Goal: Check status: Check status

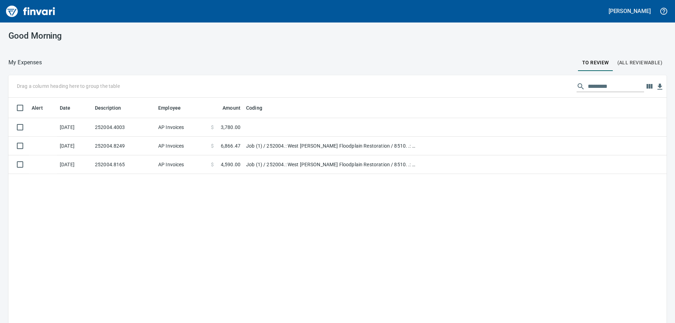
scroll to position [1, 1]
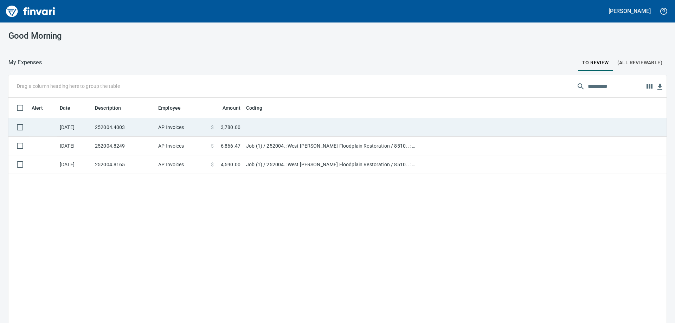
click at [140, 126] on td "252004.4003" at bounding box center [123, 127] width 63 height 19
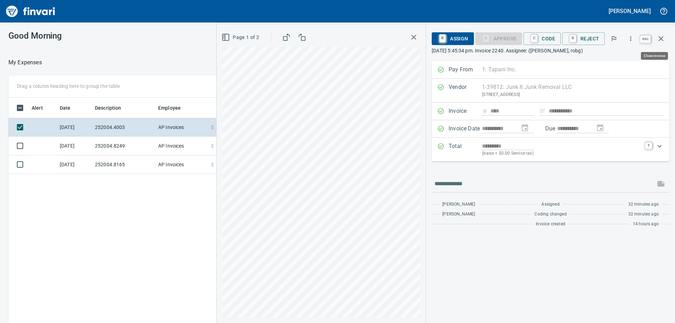
scroll to position [240, 472]
click at [662, 40] on icon "button" at bounding box center [660, 38] width 5 height 5
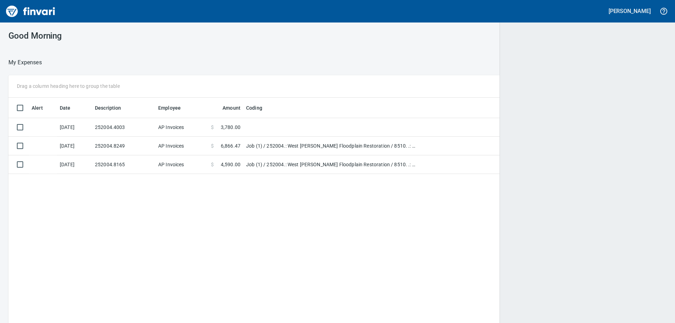
scroll to position [240, 644]
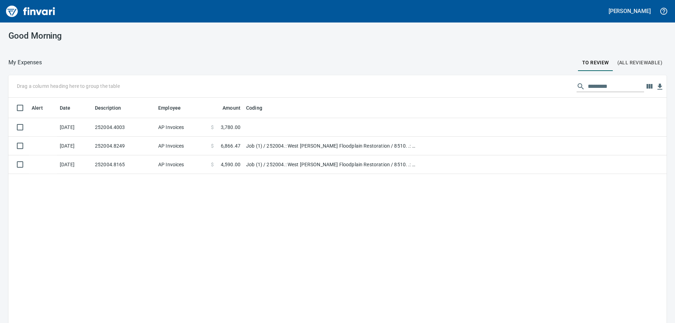
drag, startPoint x: 150, startPoint y: 53, endPoint x: 92, endPoint y: 23, distance: 65.1
click at [150, 52] on div "Good Morning My Expenses To Review (All Reviewable) Drag a column heading here …" at bounding box center [337, 172] width 675 height 301
